Goal: Task Accomplishment & Management: Manage account settings

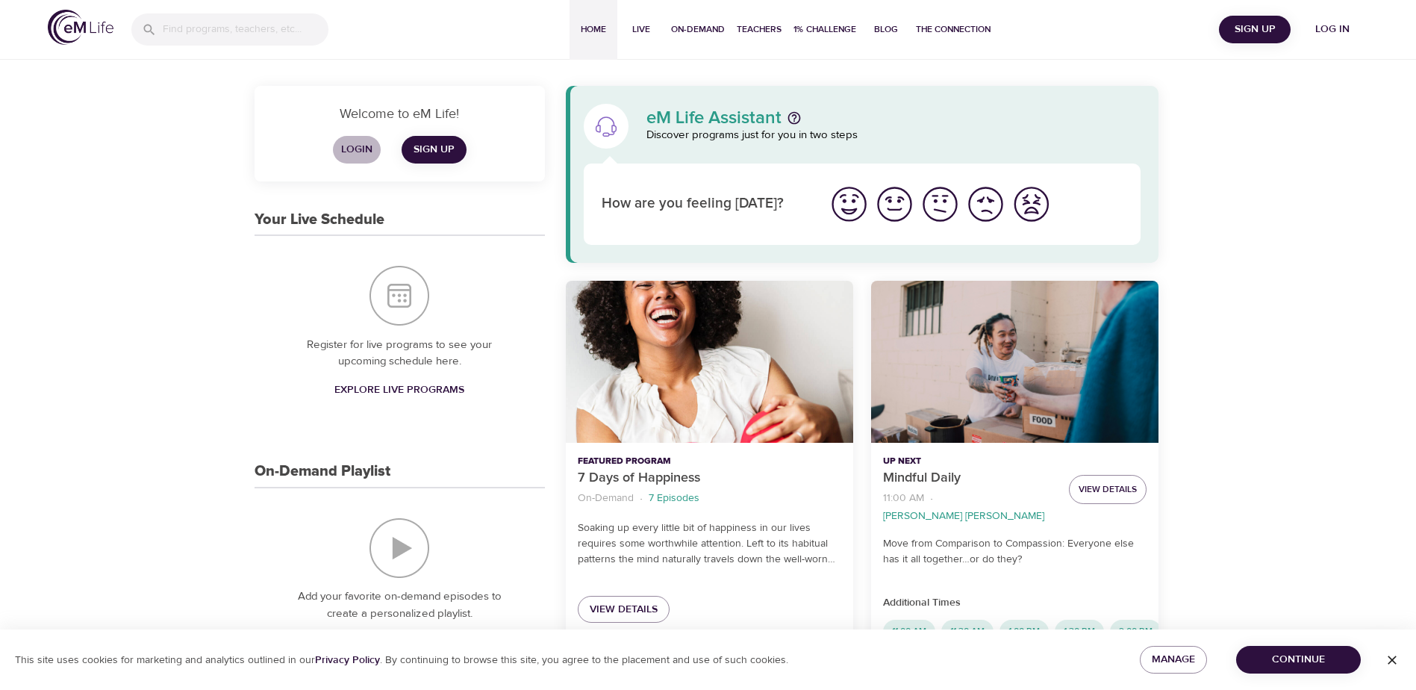
click at [354, 146] on span "Login" at bounding box center [357, 149] width 36 height 19
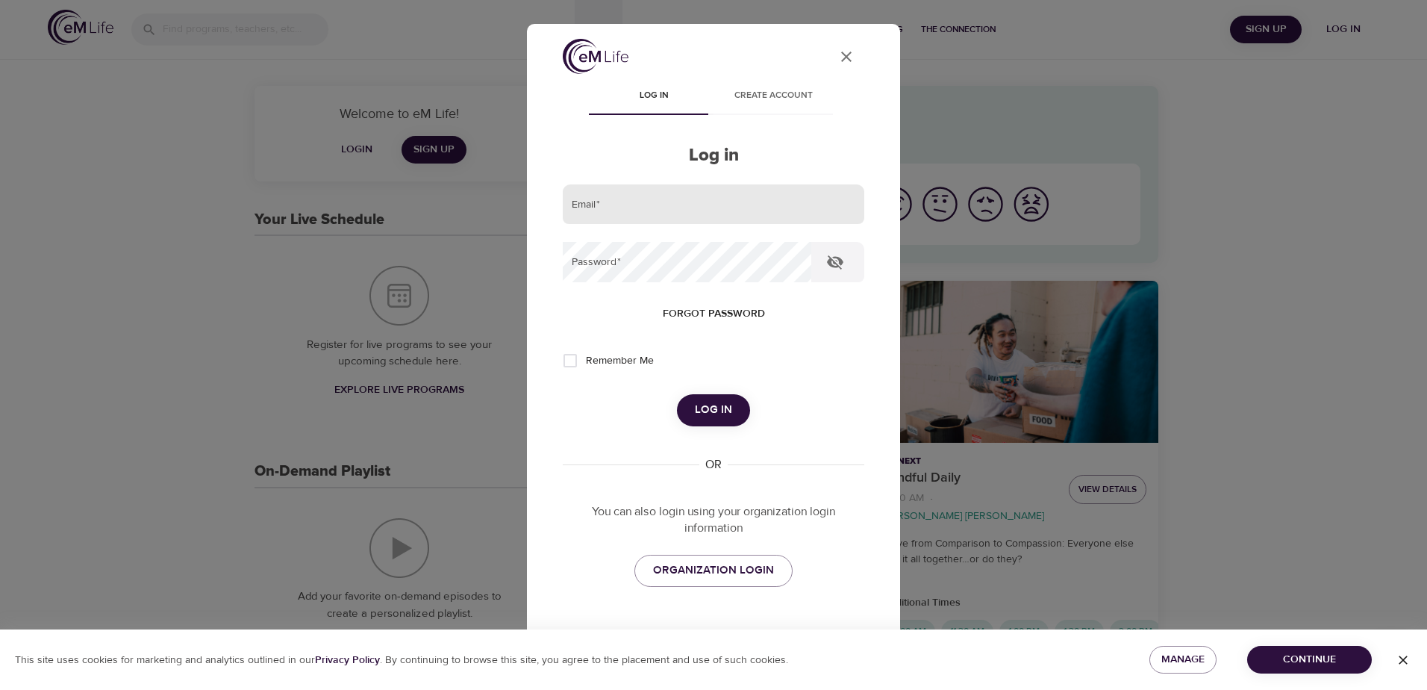
click at [611, 197] on input "email" at bounding box center [714, 204] width 302 height 40
type input "[EMAIL_ADDRESS][DOMAIN_NAME]"
click at [677, 394] on button "Log in" at bounding box center [713, 409] width 73 height 31
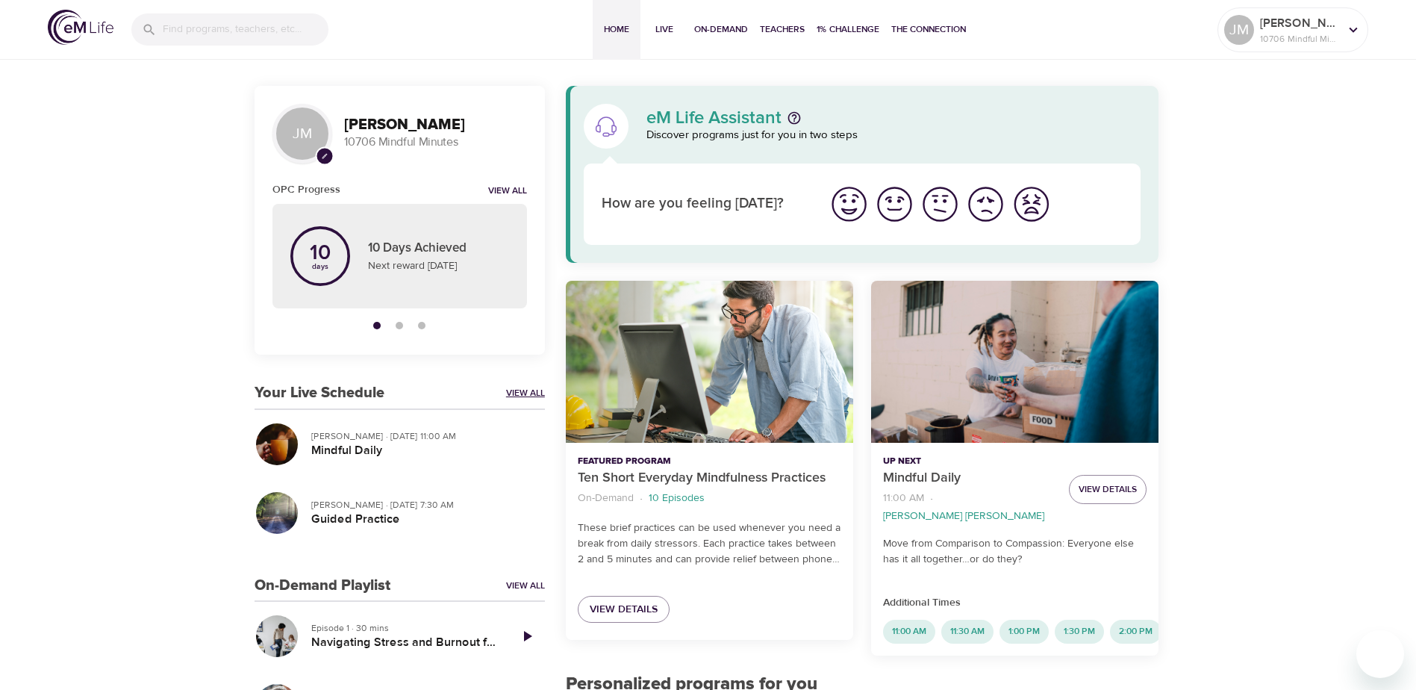
click at [520, 390] on link "View All" at bounding box center [525, 393] width 39 height 13
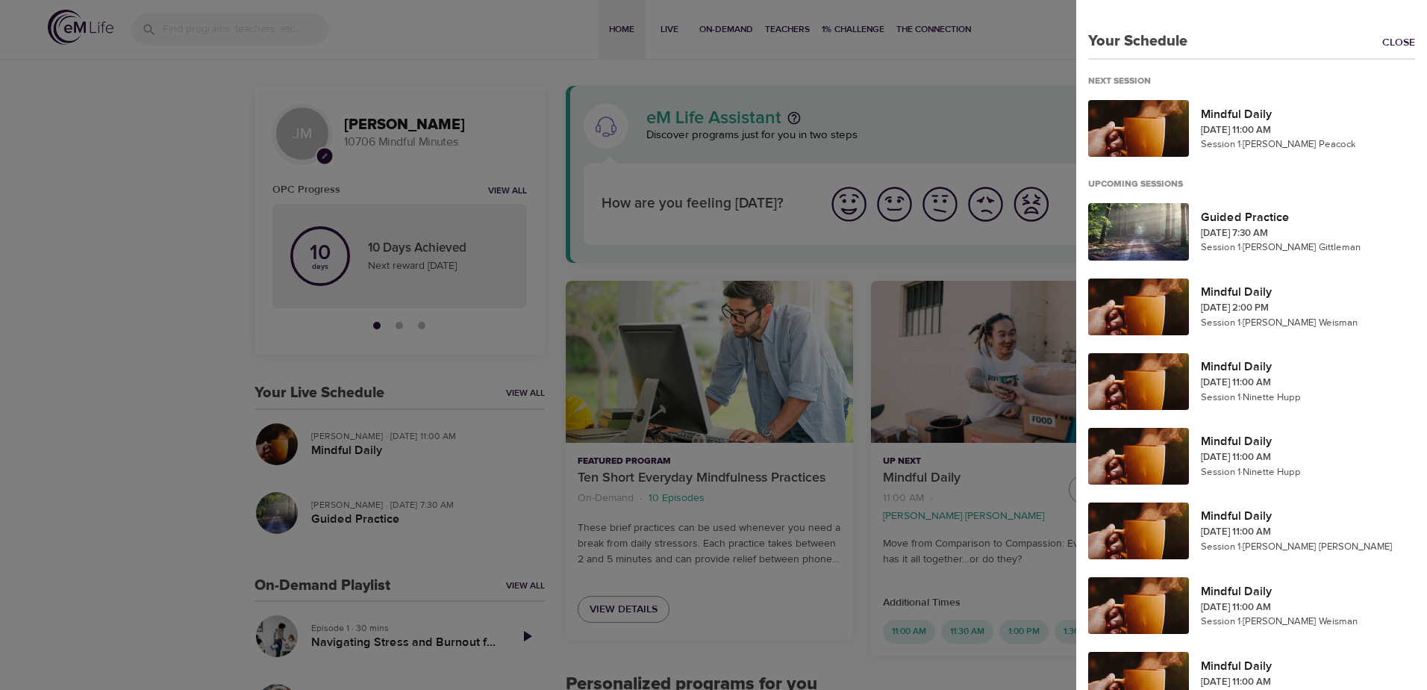
drag, startPoint x: 505, startPoint y: 395, endPoint x: 513, endPoint y: 396, distance: 7.5
click at [504, 397] on div at bounding box center [713, 345] width 1427 height 690
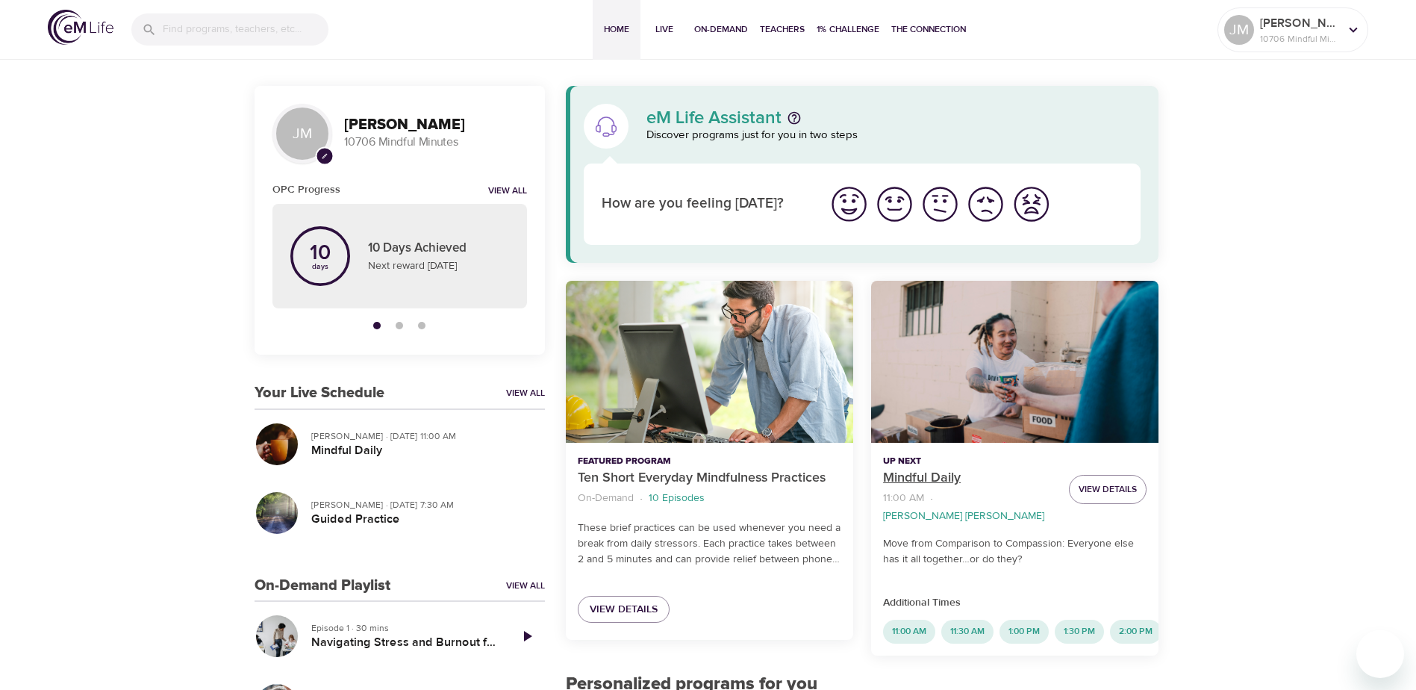
click at [958, 475] on p "Mindful Daily" at bounding box center [970, 478] width 174 height 20
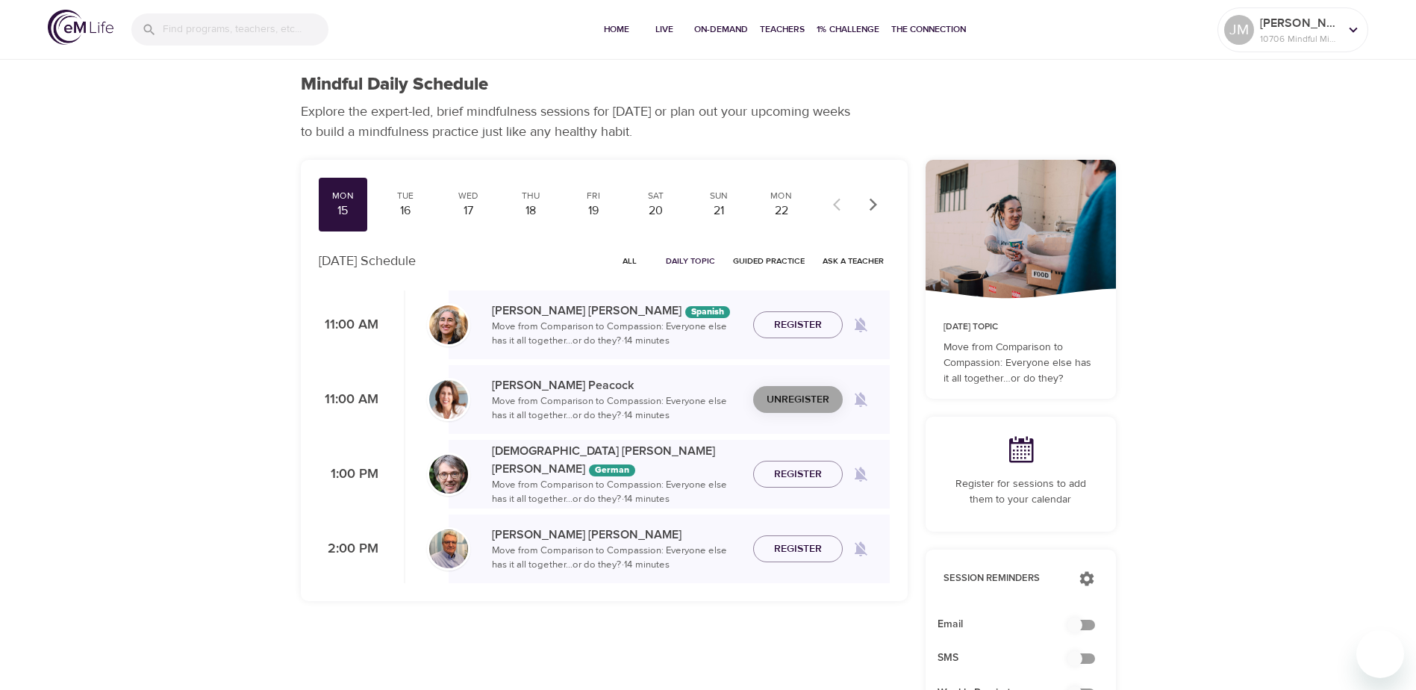
click at [808, 397] on span "Unregister" at bounding box center [798, 399] width 63 height 19
click at [404, 202] on div "16" at bounding box center [405, 210] width 37 height 17
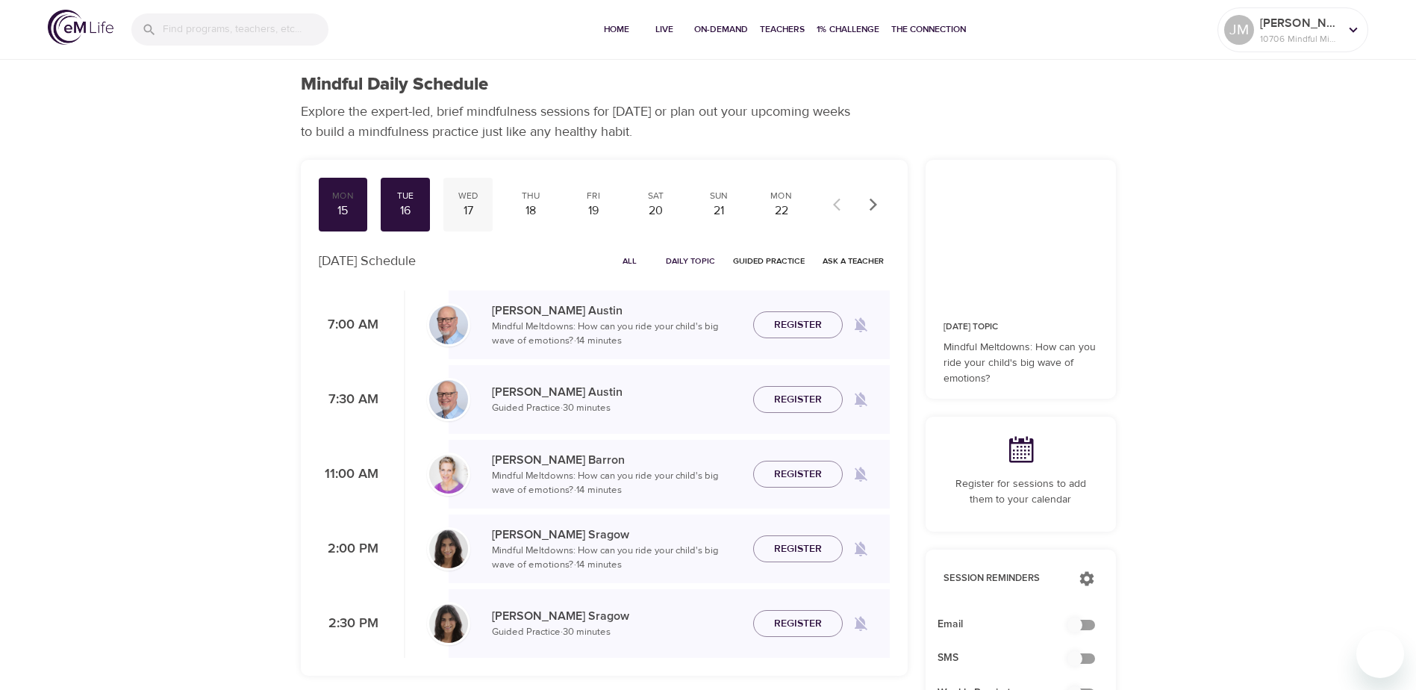
click at [473, 204] on div "17" at bounding box center [467, 210] width 37 height 17
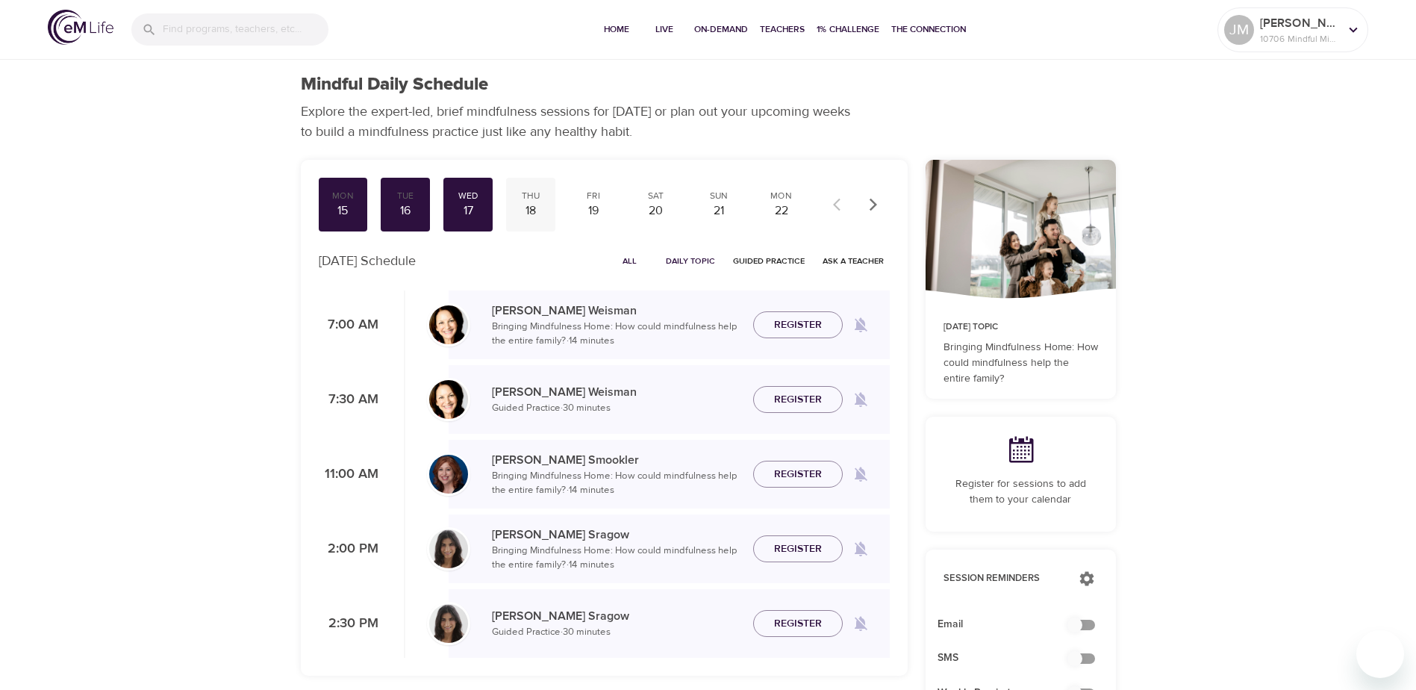
click at [536, 208] on div "18" at bounding box center [530, 210] width 37 height 17
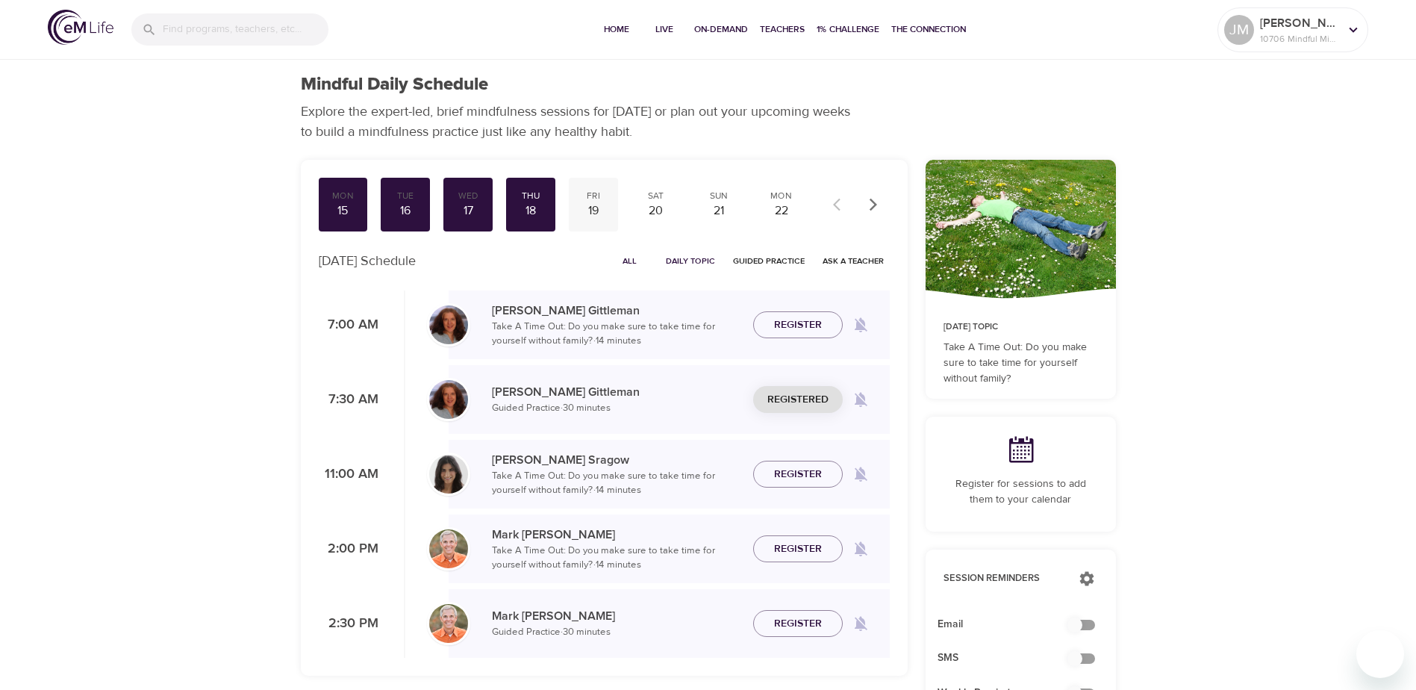
click at [590, 201] on div "Fri" at bounding box center [593, 196] width 37 height 13
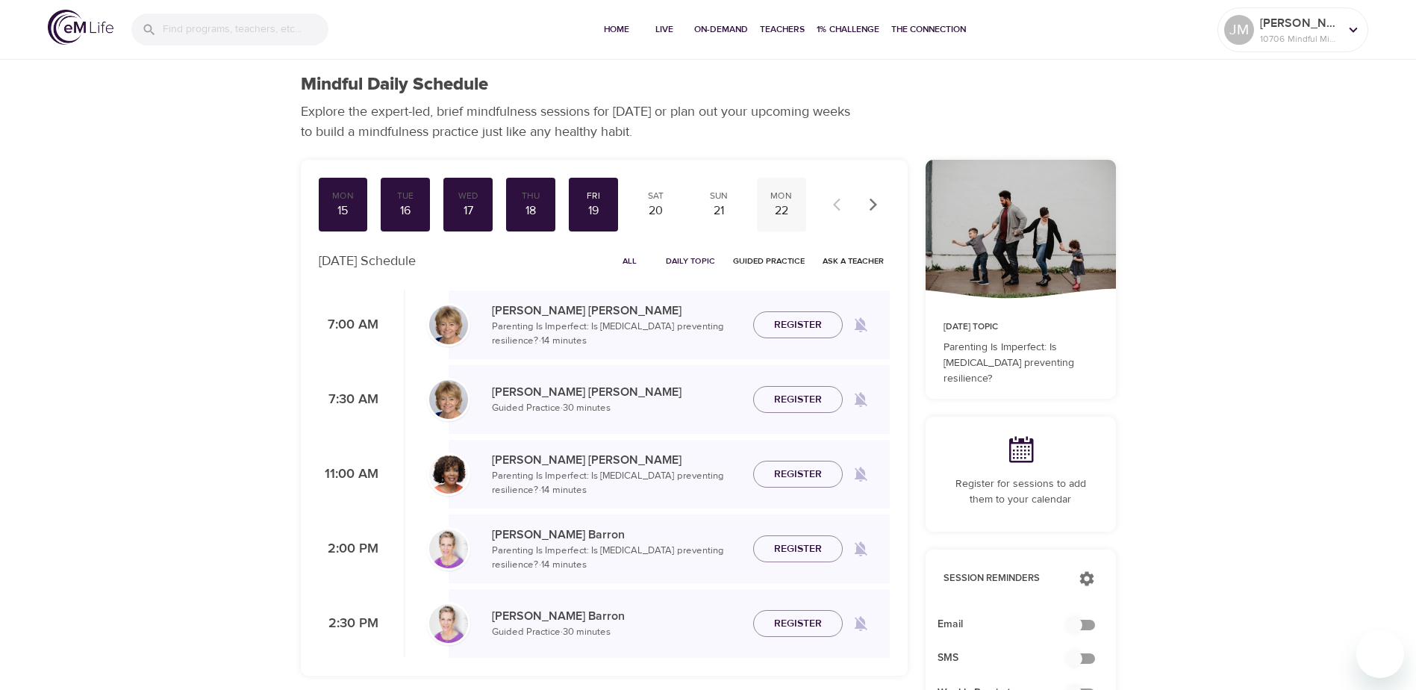
click at [781, 199] on div "Mon" at bounding box center [781, 196] width 37 height 13
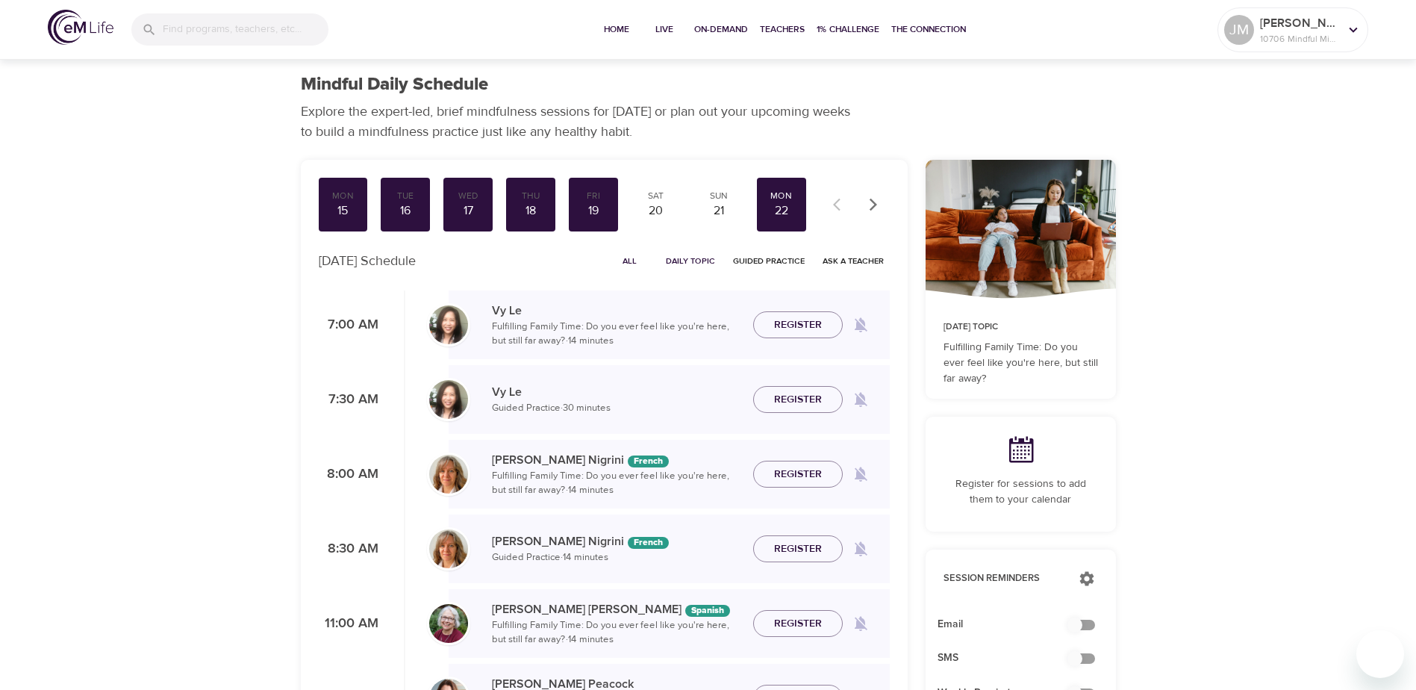
click at [870, 205] on icon "button" at bounding box center [873, 204] width 15 height 15
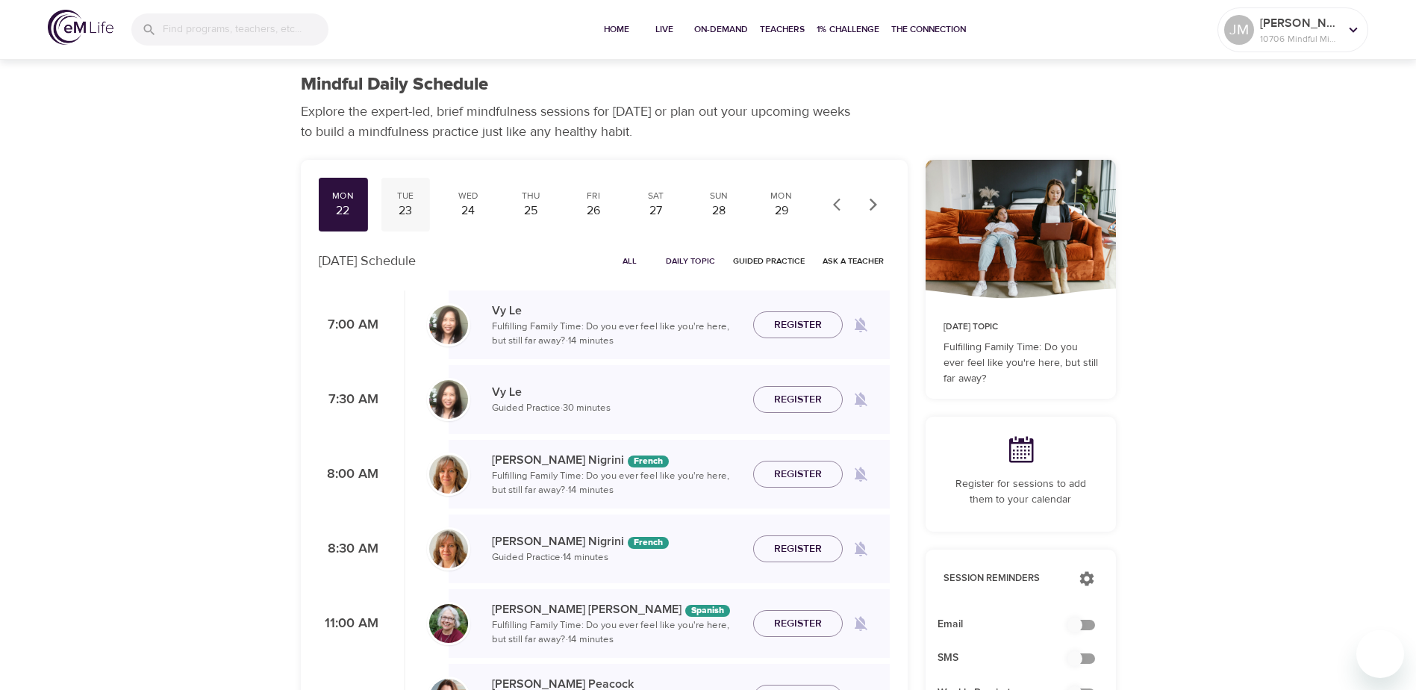
click at [403, 204] on div "23" at bounding box center [405, 210] width 37 height 17
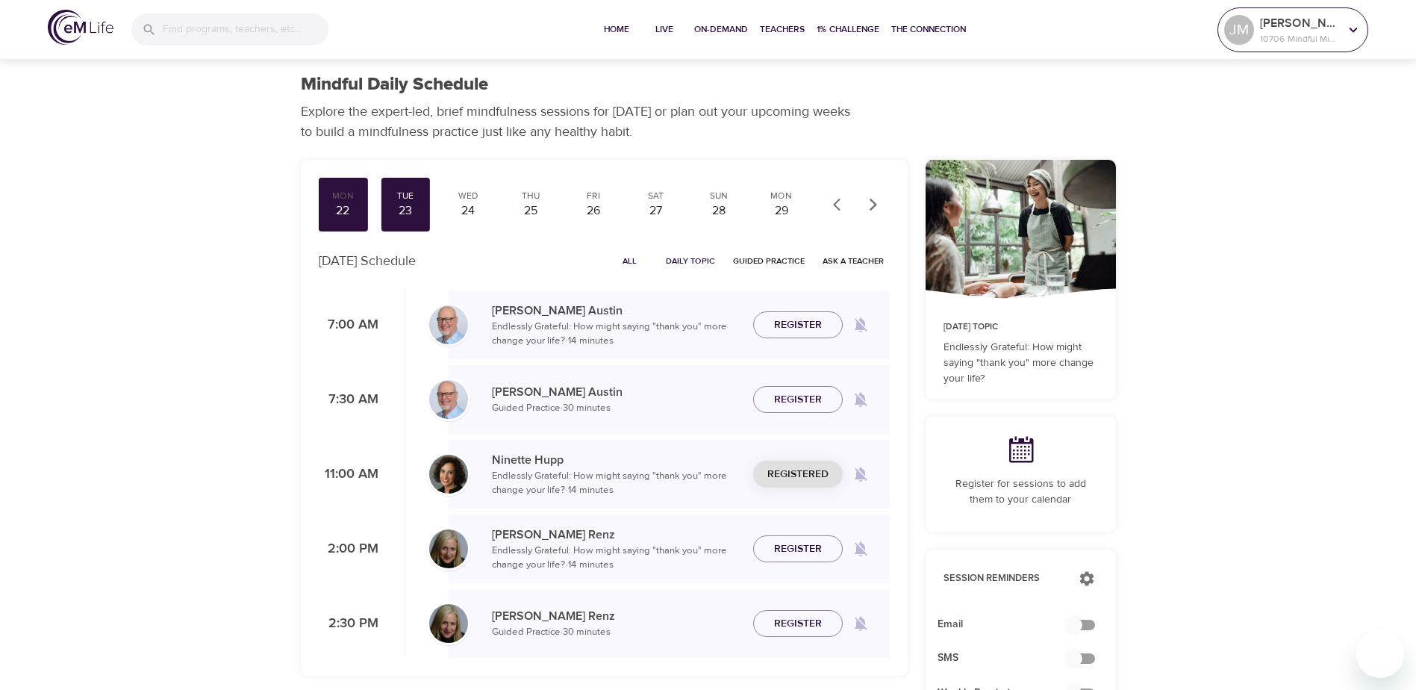
click at [1292, 28] on p "[PERSON_NAME]" at bounding box center [1299, 23] width 79 height 18
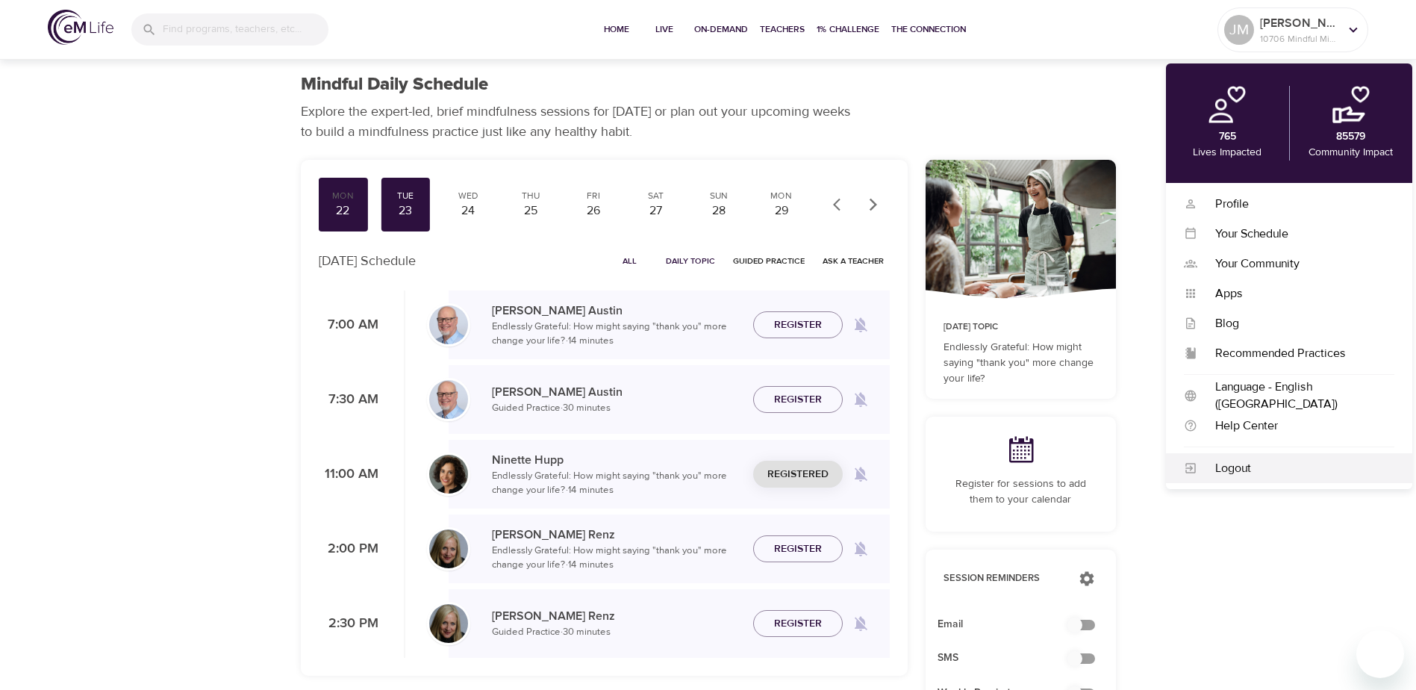
click at [1234, 461] on div "Logout" at bounding box center [1295, 468] width 197 height 17
